Goal: Information Seeking & Learning: Learn about a topic

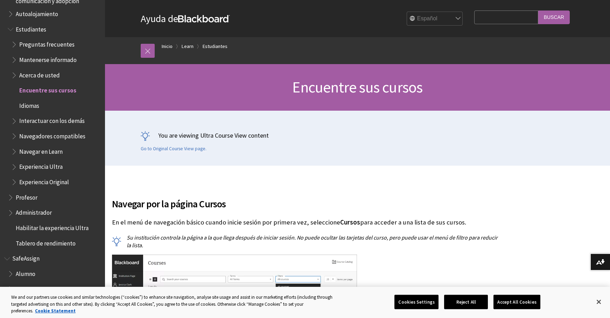
click at [483, 17] on input "Search Query" at bounding box center [506, 18] width 64 height 14
type input "comentarios de foros"
click at [539, 11] on input "Buscar" at bounding box center [555, 18] width 32 height 14
click at [560, 17] on input "Buscar" at bounding box center [555, 18] width 32 height 14
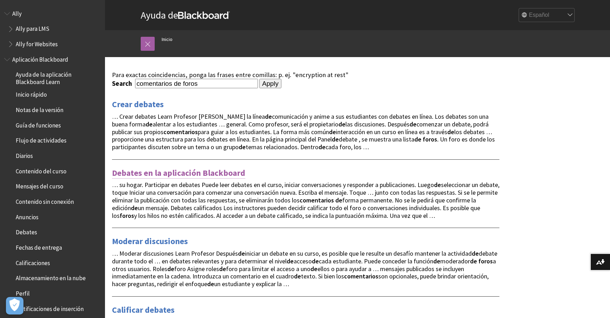
click at [158, 173] on link "Debates en la aplicación Blackboard" at bounding box center [178, 172] width 133 height 11
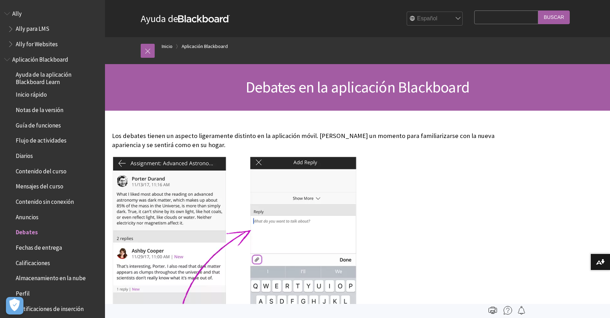
click at [12, 12] on span "Book outline for Anthology Ally Help" at bounding box center [7, 12] width 7 height 9
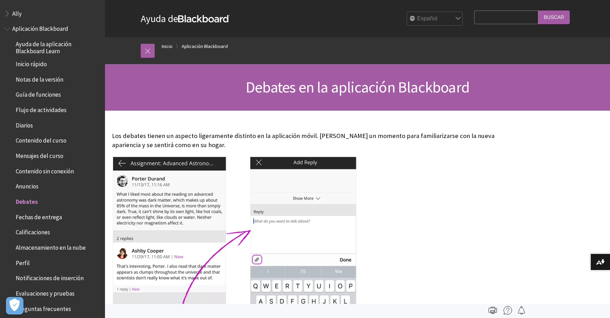
click at [10, 26] on span "Book outline for Blackboard App Help" at bounding box center [7, 27] width 7 height 9
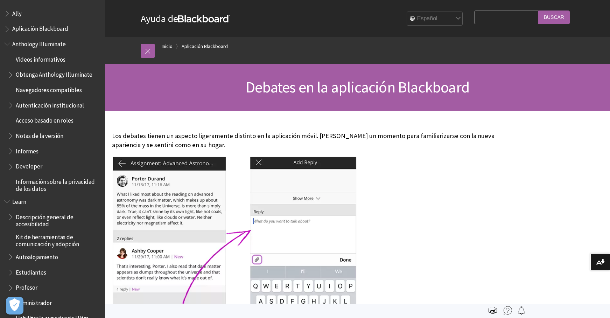
click at [10, 40] on span "Book outline for Anthology Illuminate" at bounding box center [7, 42] width 7 height 9
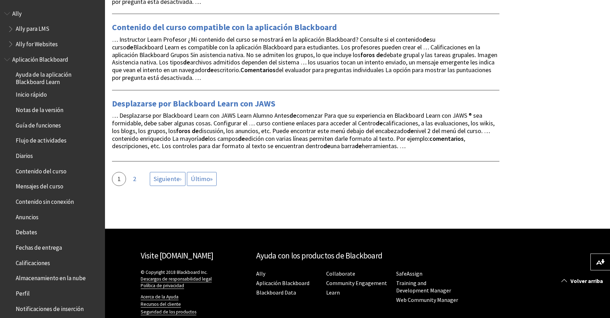
scroll to position [1331, 0]
